Goal: Navigation & Orientation: Find specific page/section

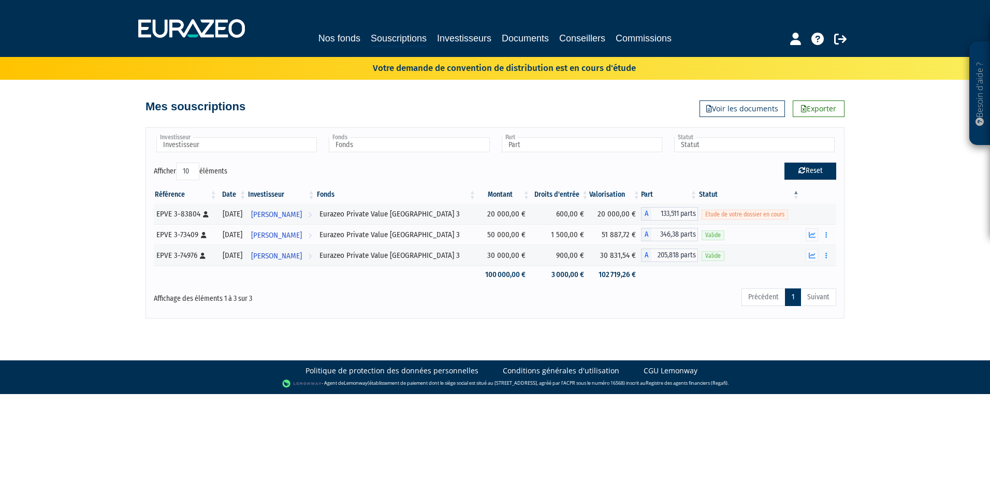
click at [812, 170] on button "Reset" at bounding box center [810, 171] width 52 height 17
type input "Investisseur"
type input "Fonds"
type input "Part"
type input "Statut"
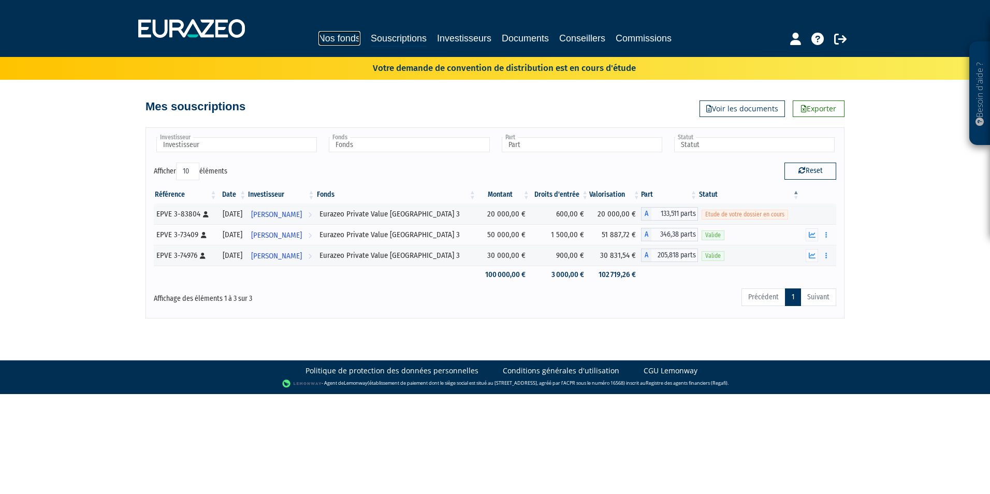
click at [331, 33] on link "Nos fonds" at bounding box center [339, 38] width 42 height 14
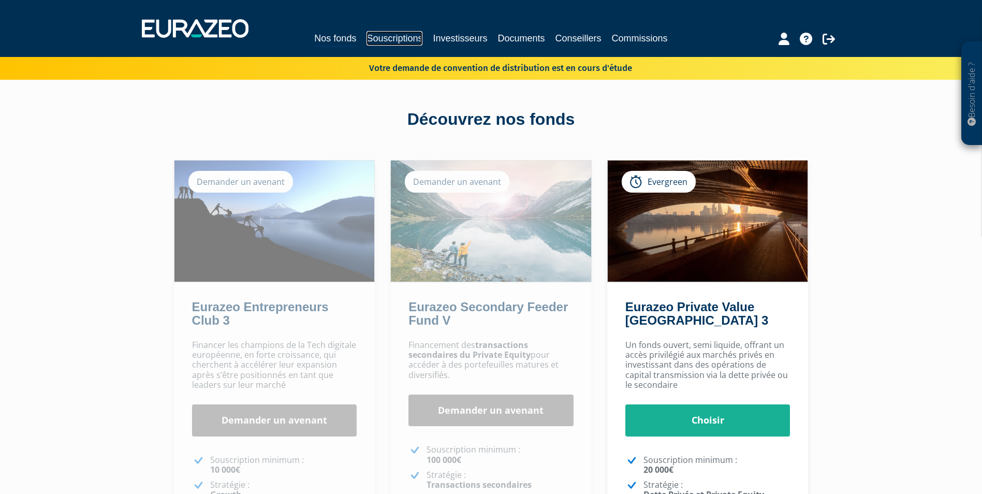
click at [394, 39] on link "Souscriptions" at bounding box center [395, 38] width 56 height 14
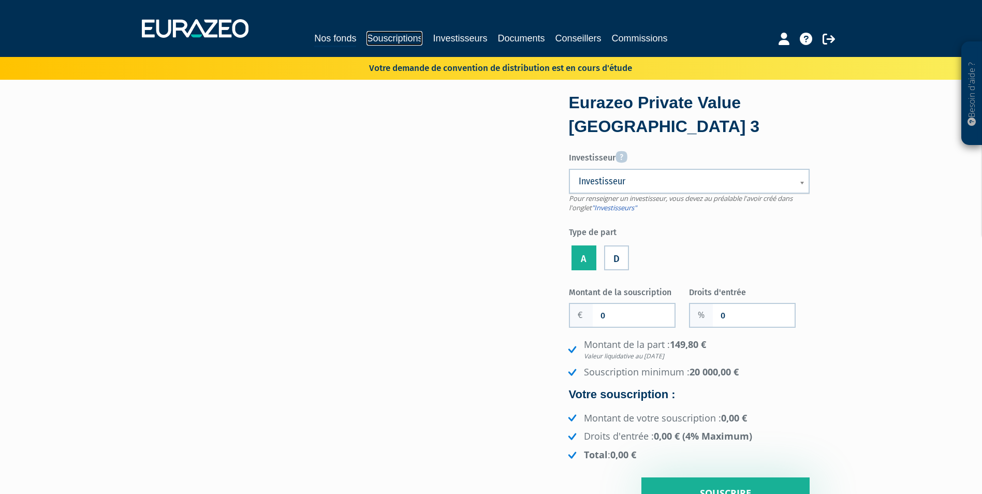
scroll to position [3268, 0]
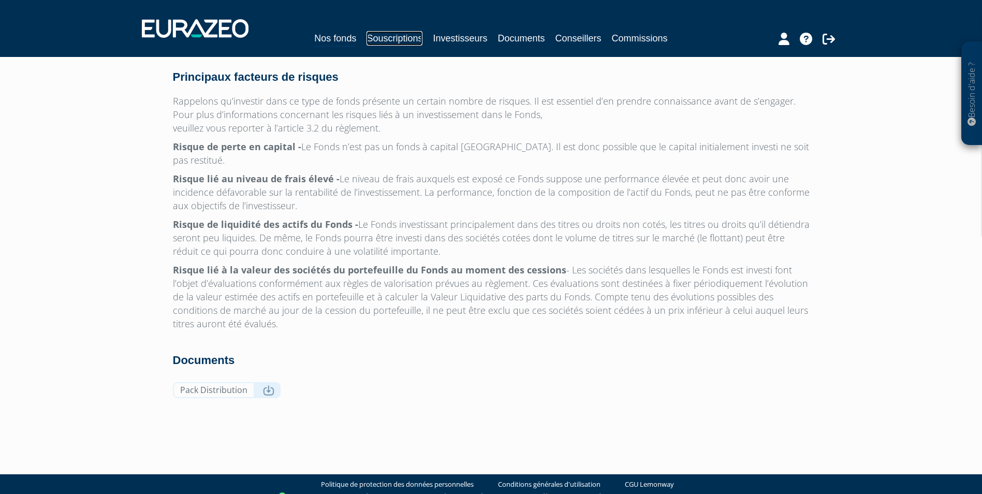
drag, startPoint x: 0, startPoint y: 0, endPoint x: 394, endPoint y: 39, distance: 395.5
click at [394, 39] on link "Souscriptions" at bounding box center [395, 38] width 56 height 14
